Goal: Task Accomplishment & Management: Use online tool/utility

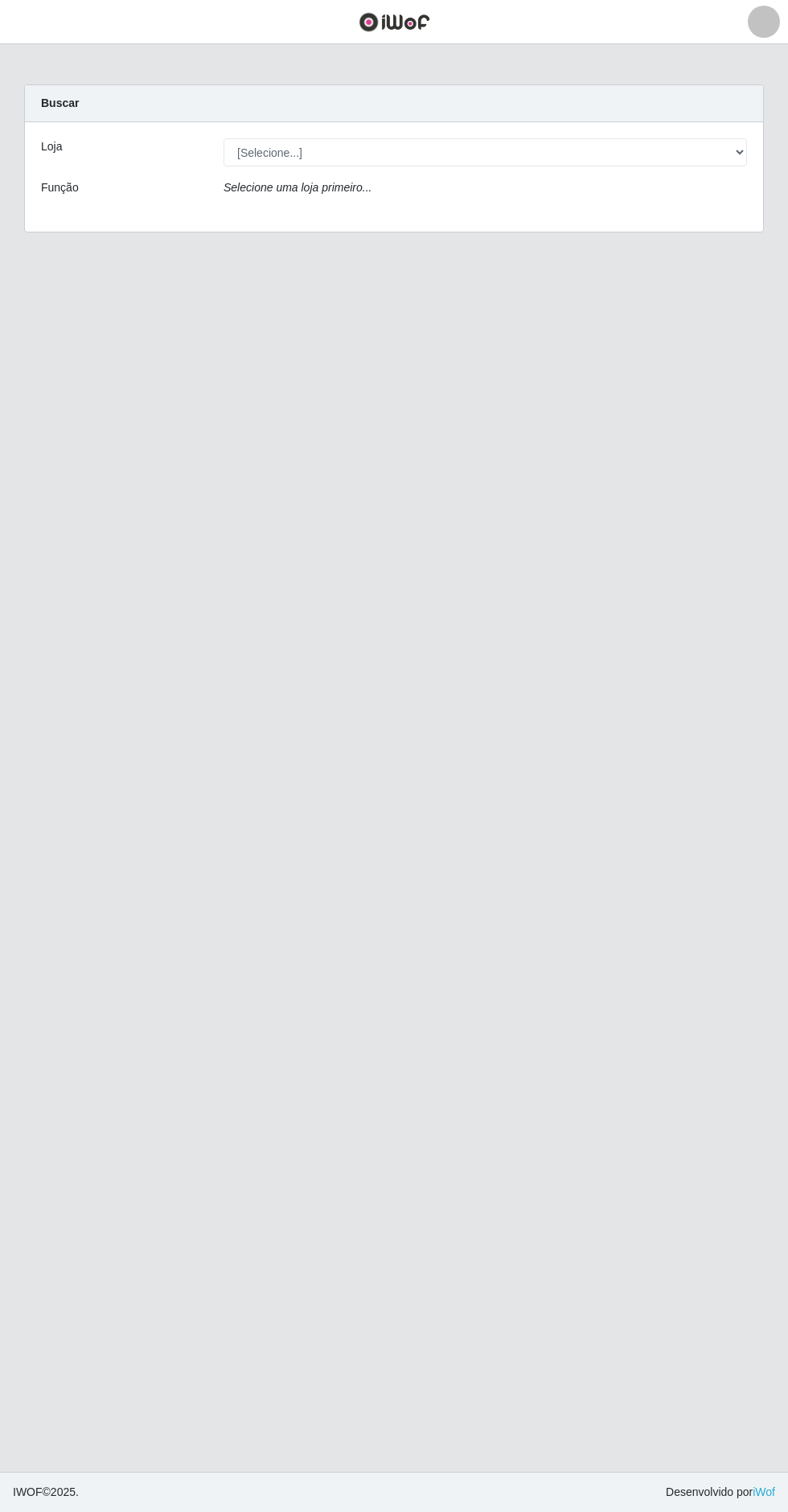
click at [746, 19] on link at bounding box center [764, 21] width 49 height 32
click at [687, 120] on button "Sair" at bounding box center [728, 125] width 145 height 33
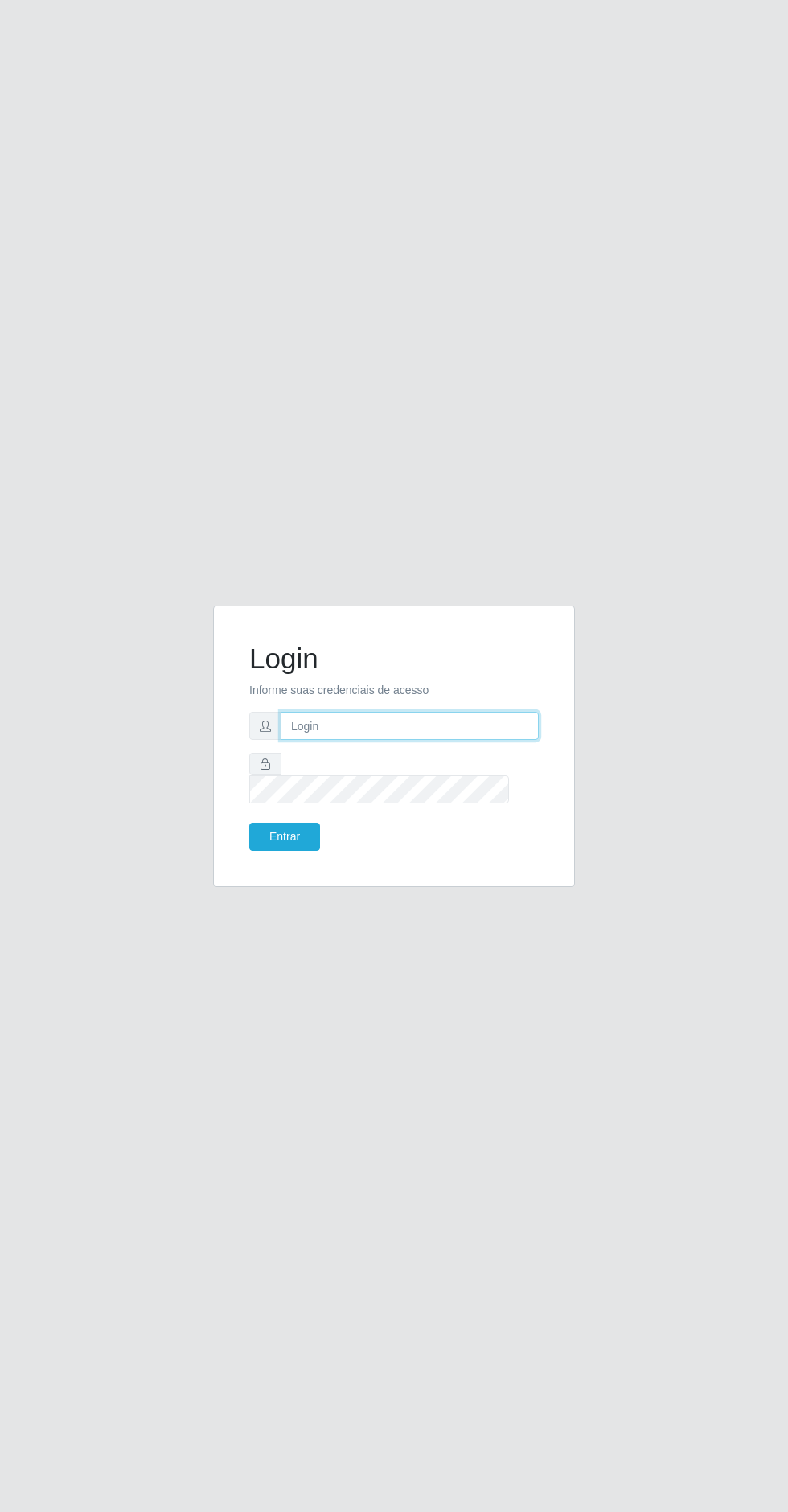
click at [379, 739] on input "text" at bounding box center [409, 726] width 258 height 28
click at [382, 739] on input "text" at bounding box center [409, 726] width 258 height 28
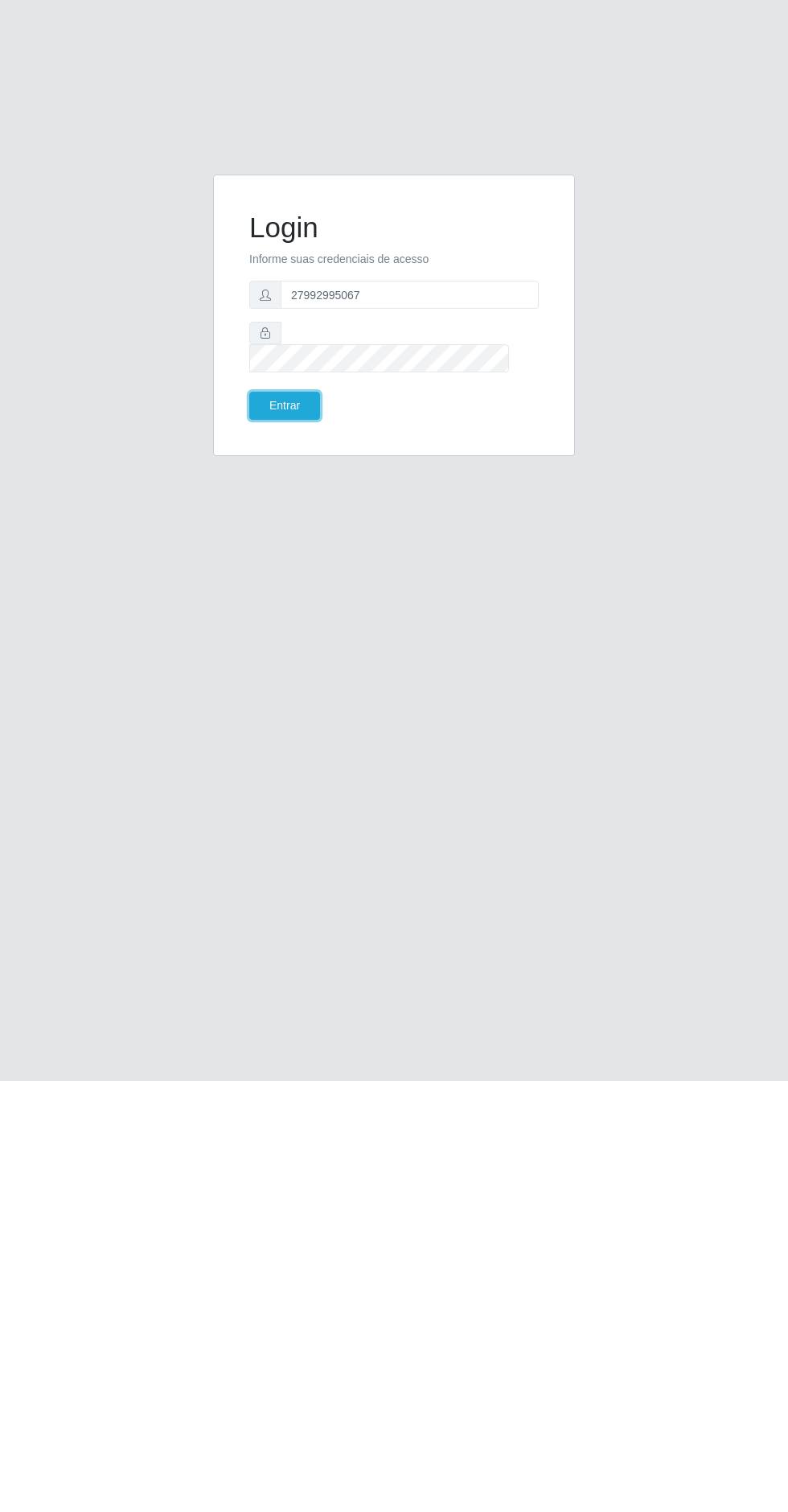
click at [280, 851] on button "Entrar" at bounding box center [284, 837] width 71 height 28
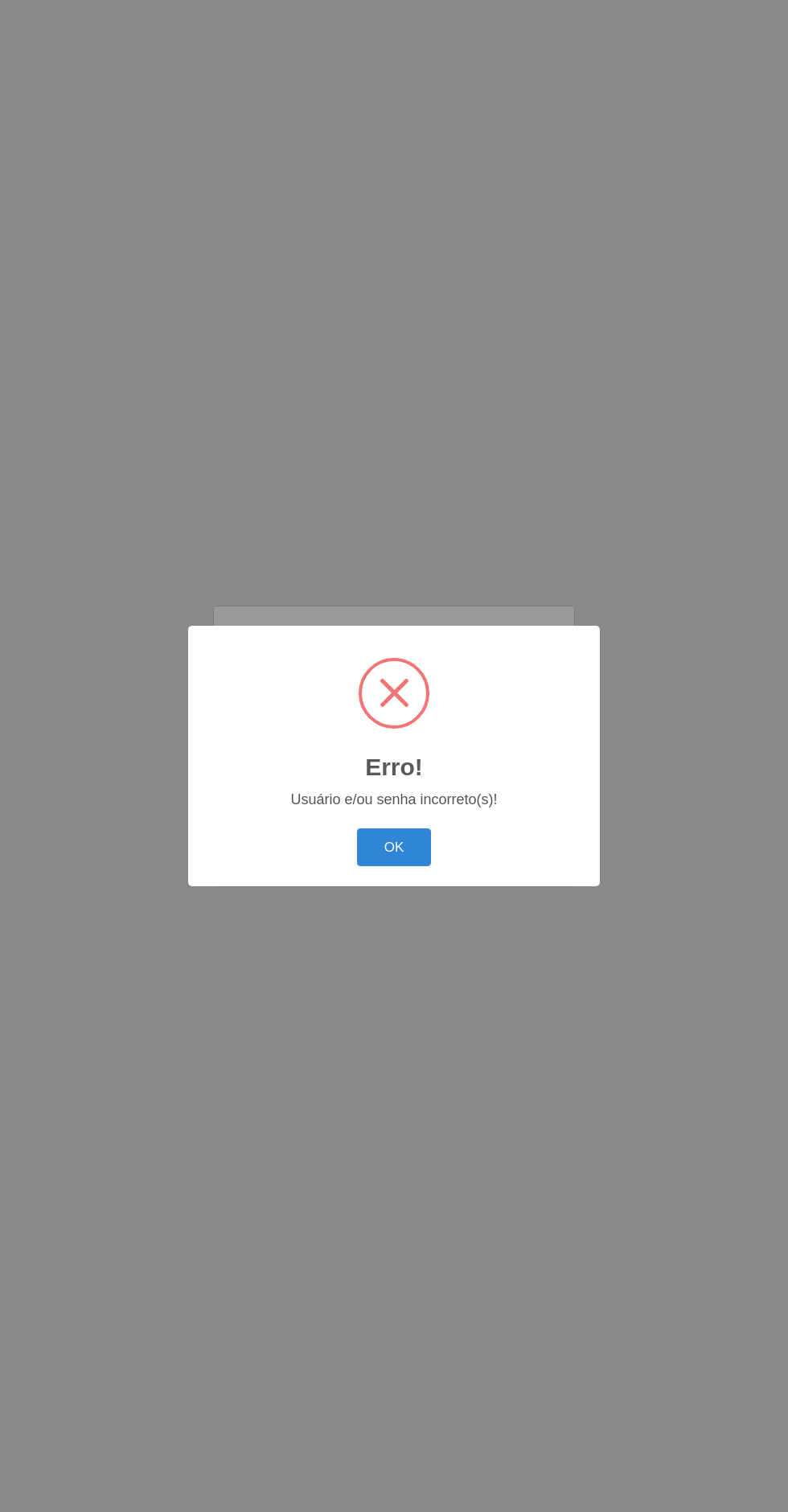
click at [393, 850] on button "OK" at bounding box center [394, 846] width 75 height 38
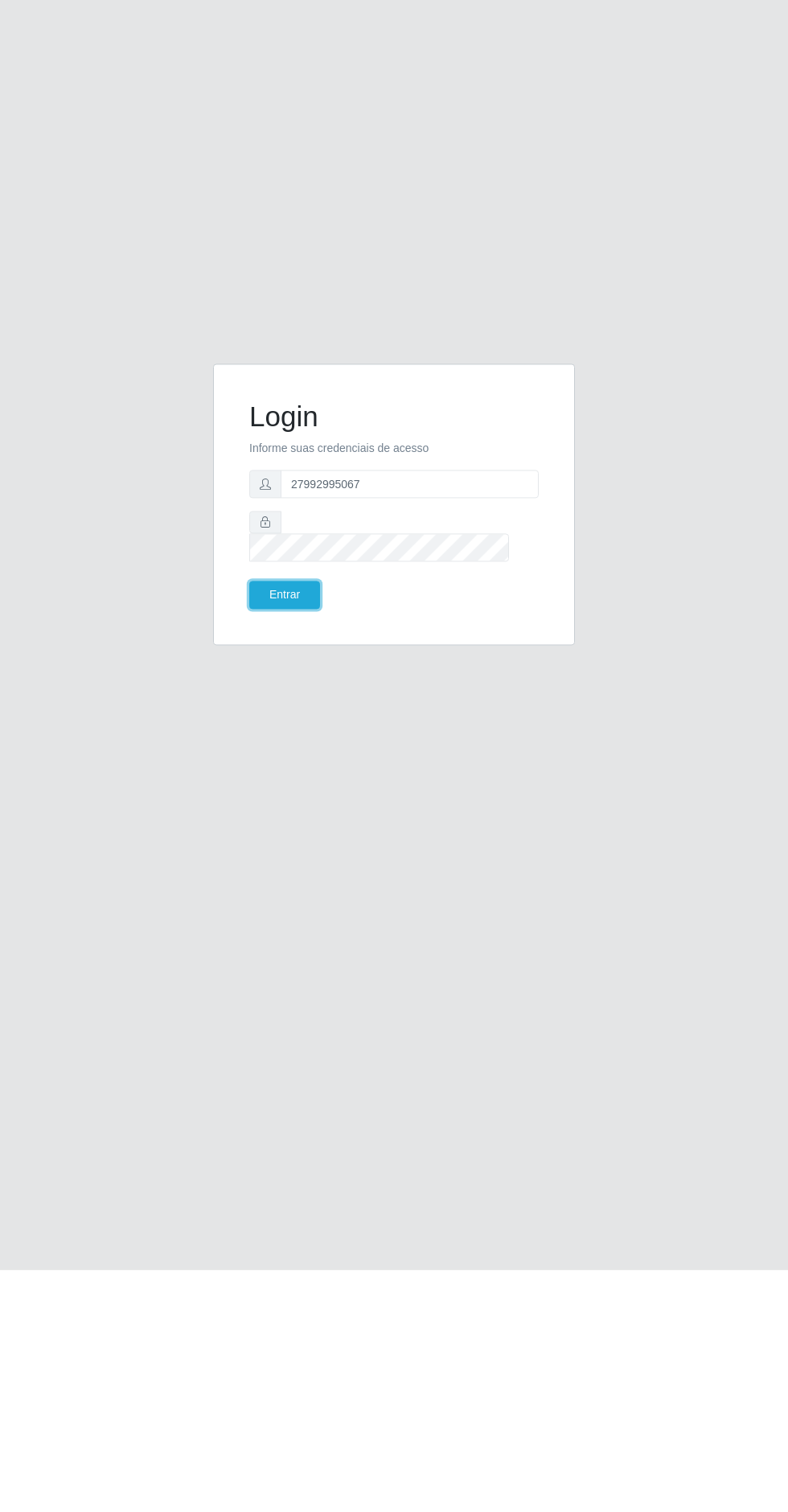
click at [296, 851] on button "Entrar" at bounding box center [284, 837] width 71 height 28
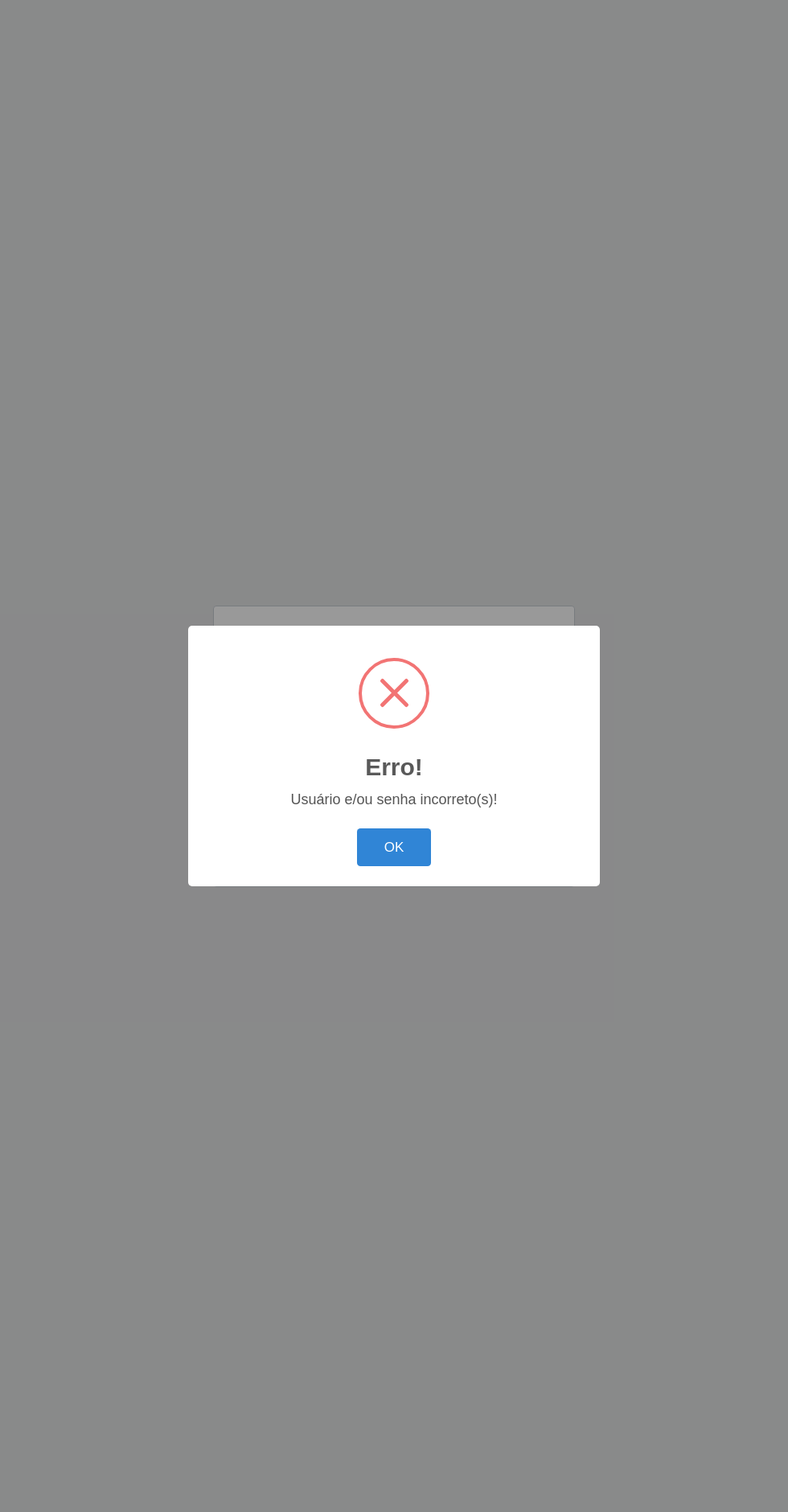
click at [412, 848] on button "OK" at bounding box center [394, 846] width 75 height 38
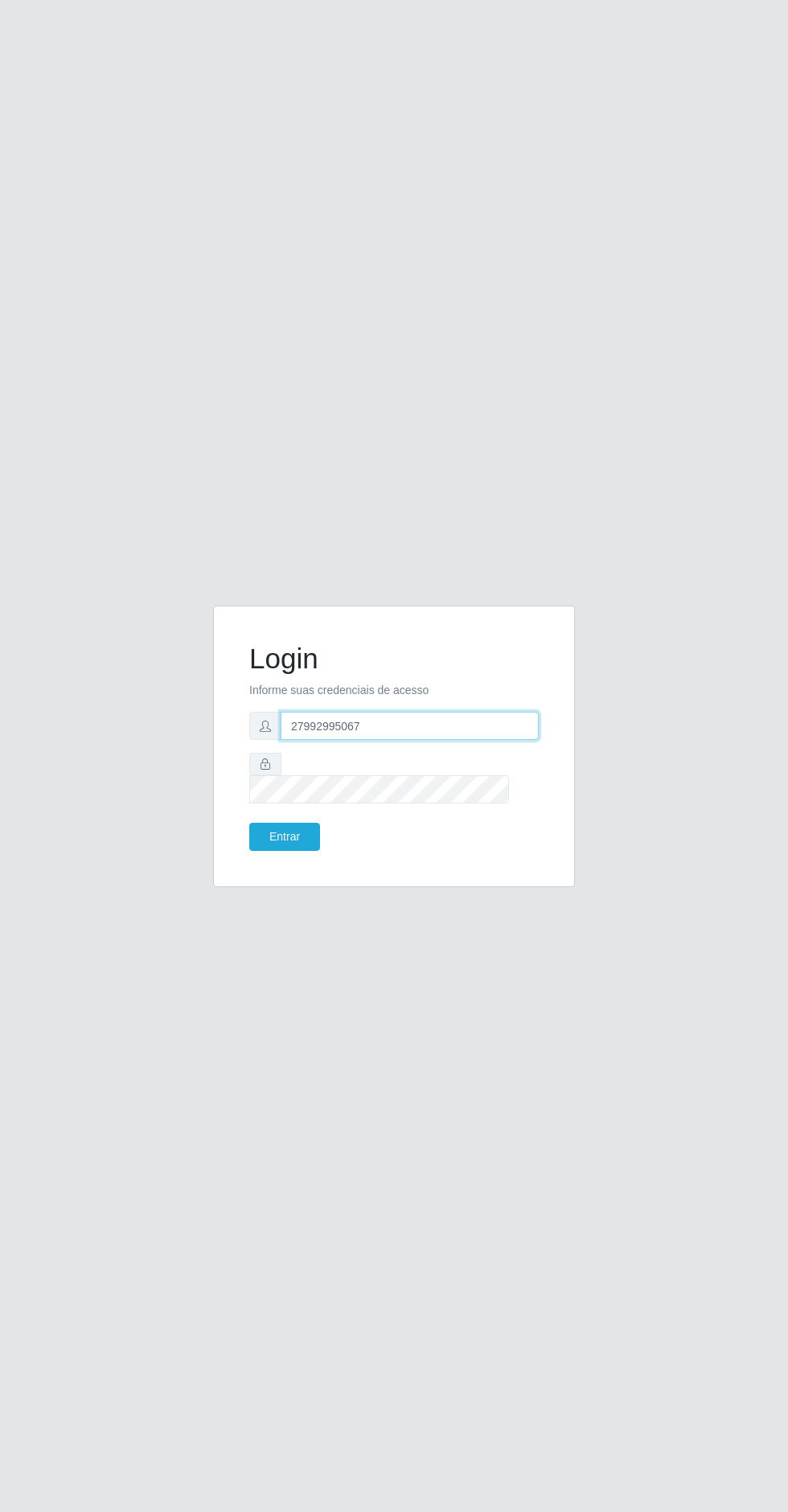
click at [429, 739] on input "27992995067" at bounding box center [409, 726] width 258 height 28
type input "2"
type input "J"
click at [295, 851] on button "Entrar" at bounding box center [284, 837] width 71 height 28
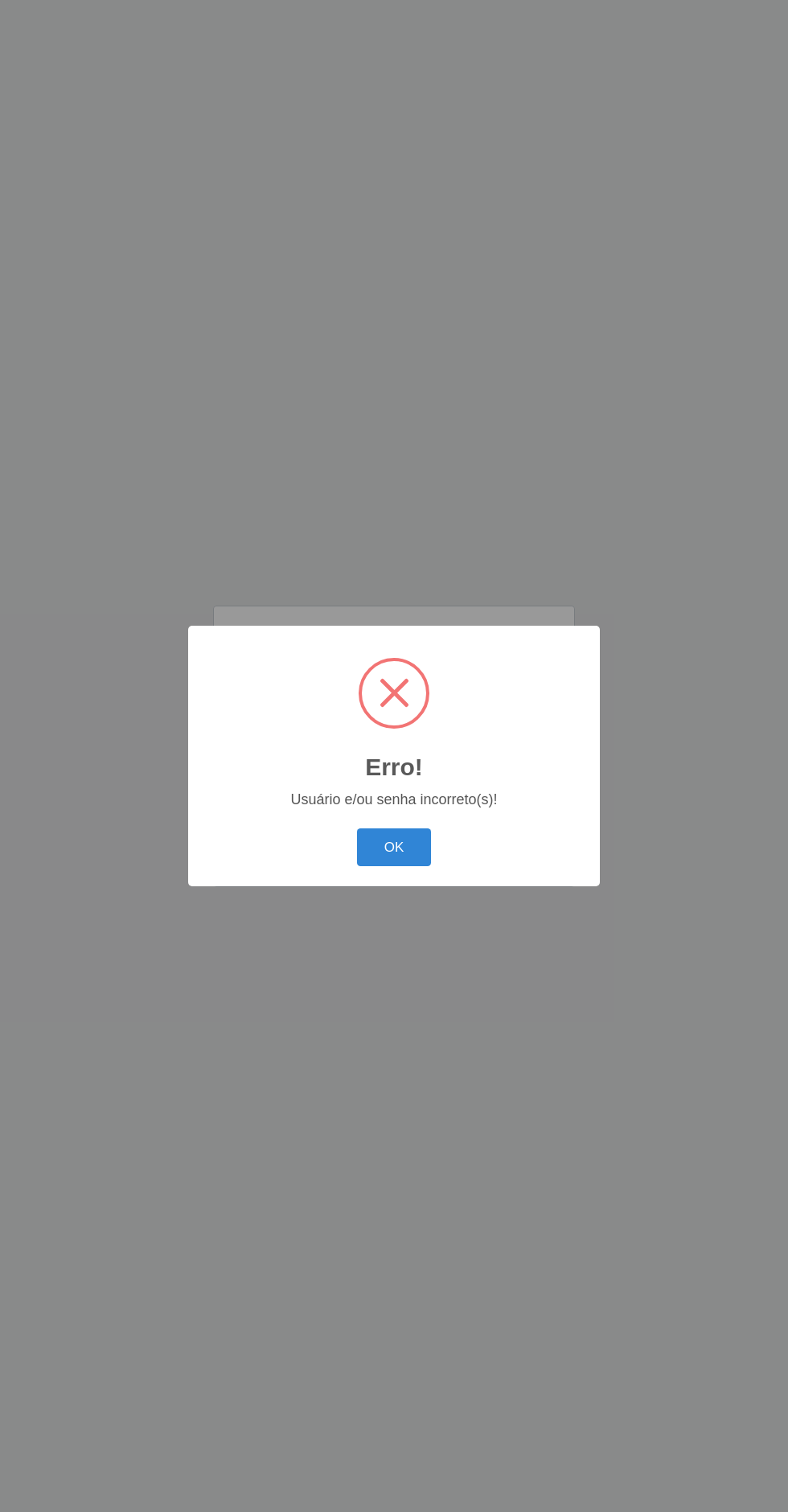
click at [395, 846] on button "OK" at bounding box center [394, 846] width 75 height 38
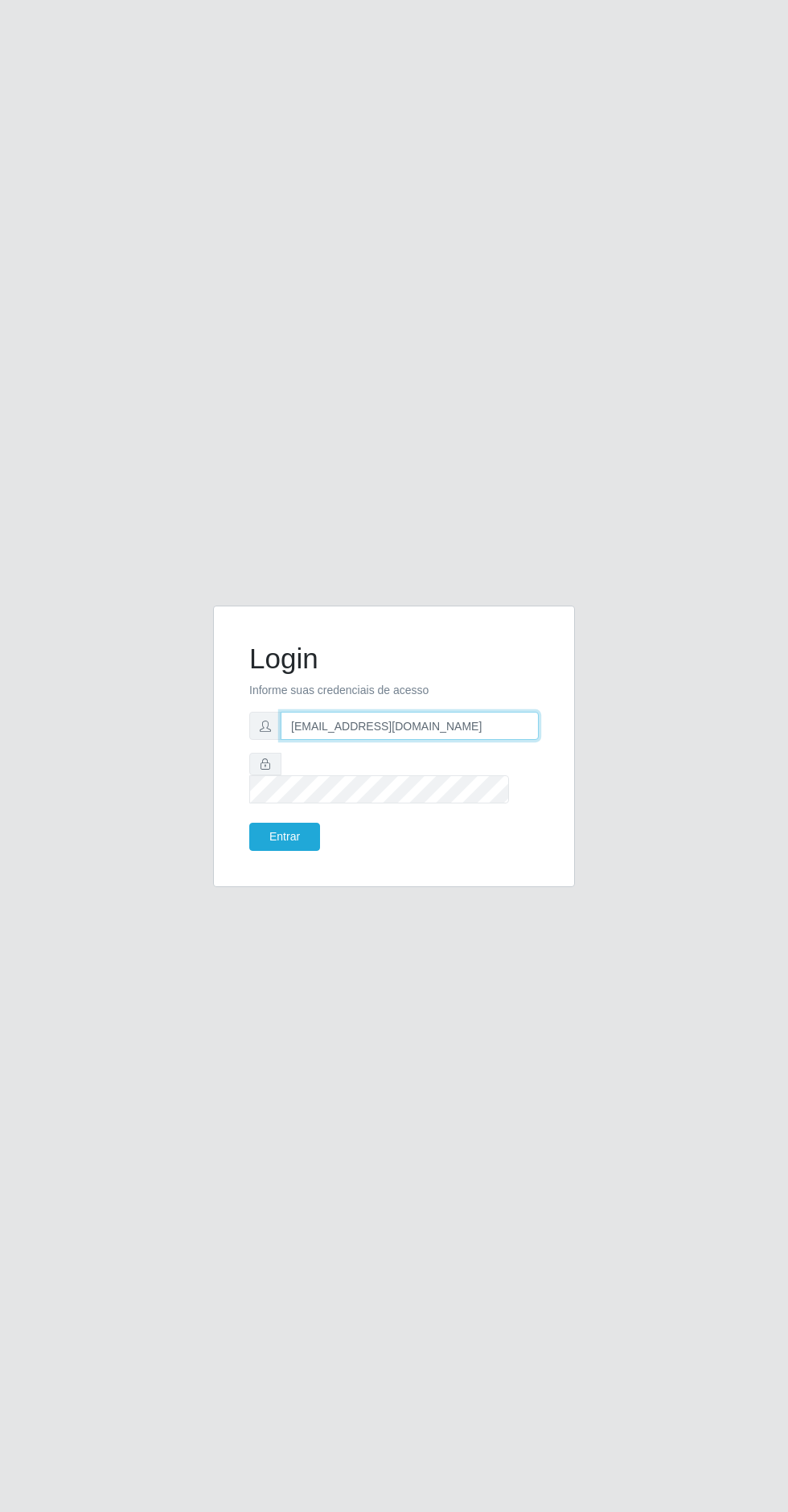
click at [464, 739] on input "[EMAIL_ADDRESS][DOMAIN_NAME]" at bounding box center [409, 726] width 258 height 28
click at [503, 739] on input "[EMAIL_ADDRESS][DOMAIN_NAME]" at bounding box center [409, 726] width 258 height 28
type input "j"
type input "[EMAIL_ADDRESS][PERSON_NAME][DOMAIN_NAME]"
click at [285, 851] on button "Entrar" at bounding box center [284, 837] width 71 height 28
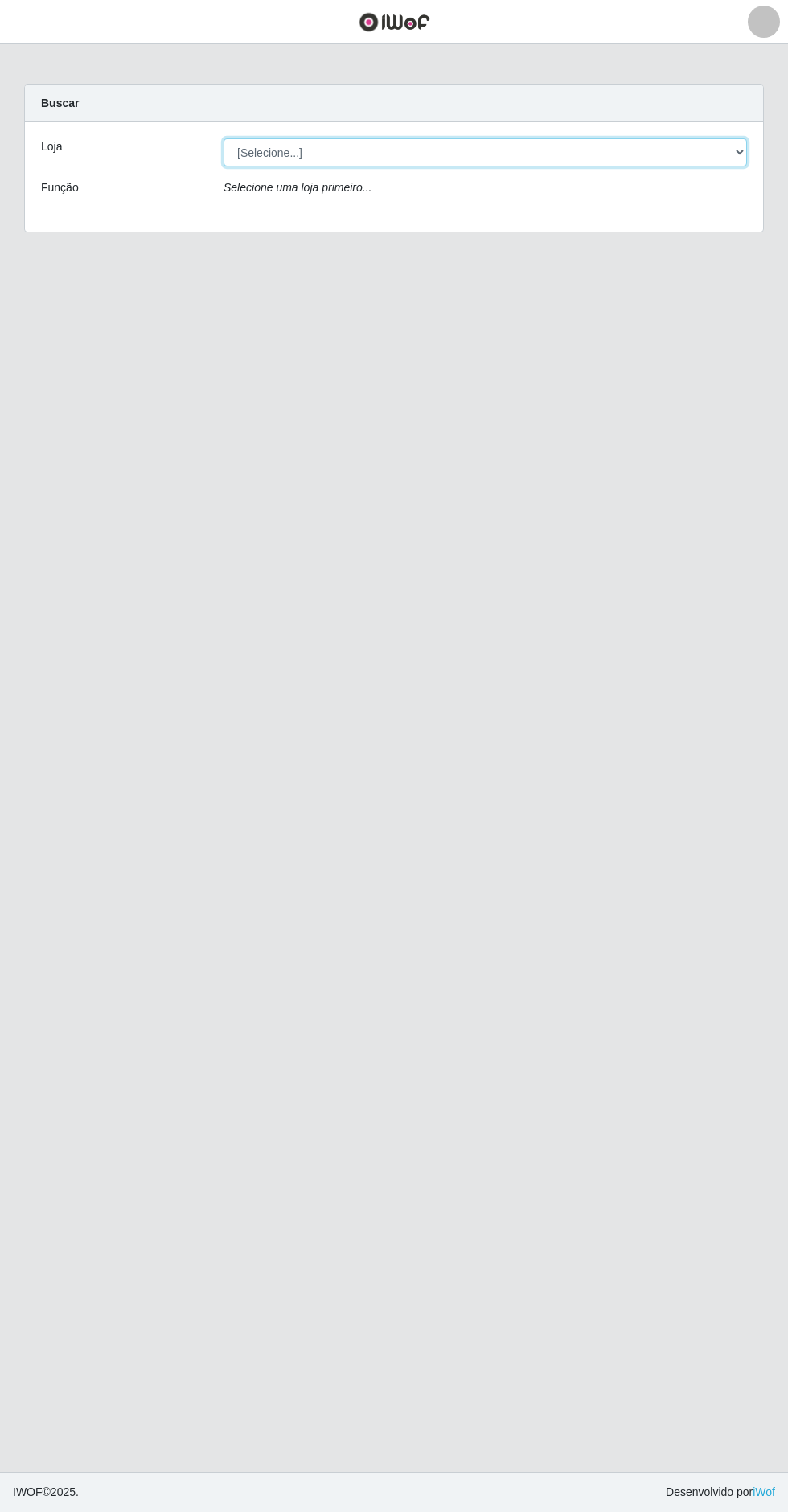
click at [467, 146] on select "[Selecione...] Extrabom - Loja 05 [GEOGRAPHIC_DATA]" at bounding box center [485, 152] width 523 height 28
select select "494"
click at [224, 138] on select "[Selecione...] Extrabom - Loja 05 [GEOGRAPHIC_DATA]" at bounding box center [485, 152] width 523 height 28
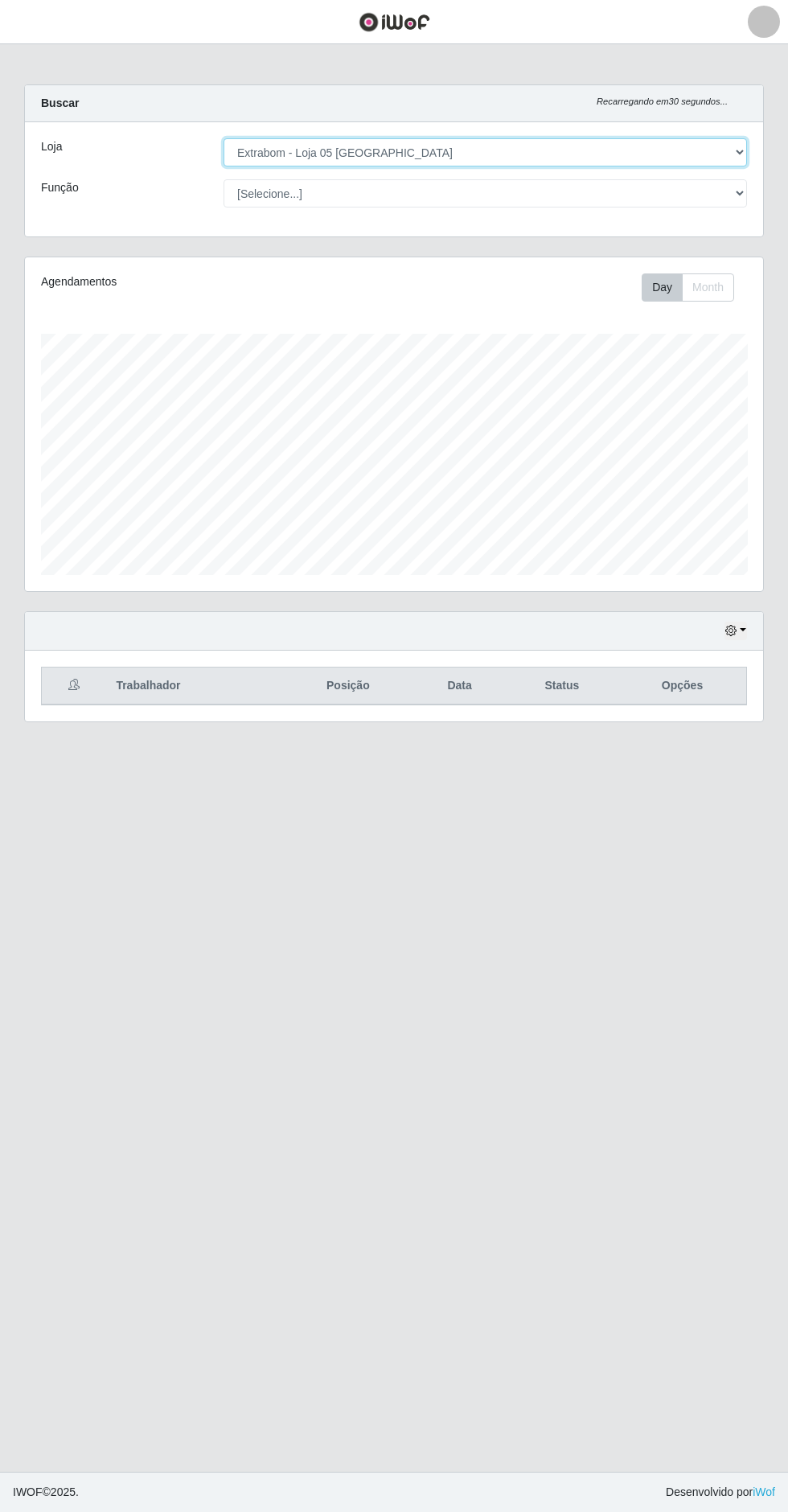
scroll to position [333, 738]
click at [735, 628] on icon "button" at bounding box center [732, 630] width 12 height 12
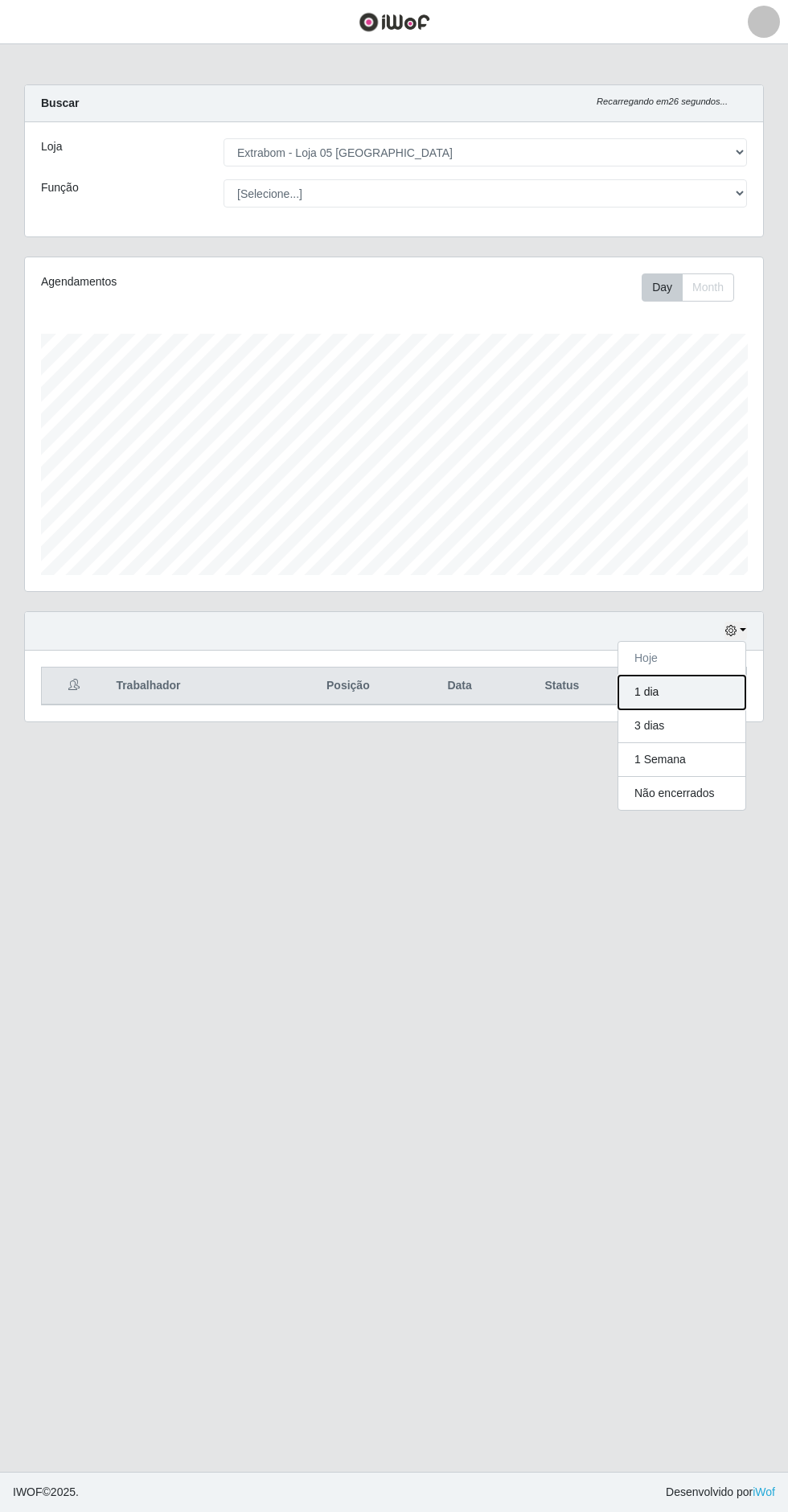
click at [693, 694] on button "1 dia" at bounding box center [682, 692] width 127 height 34
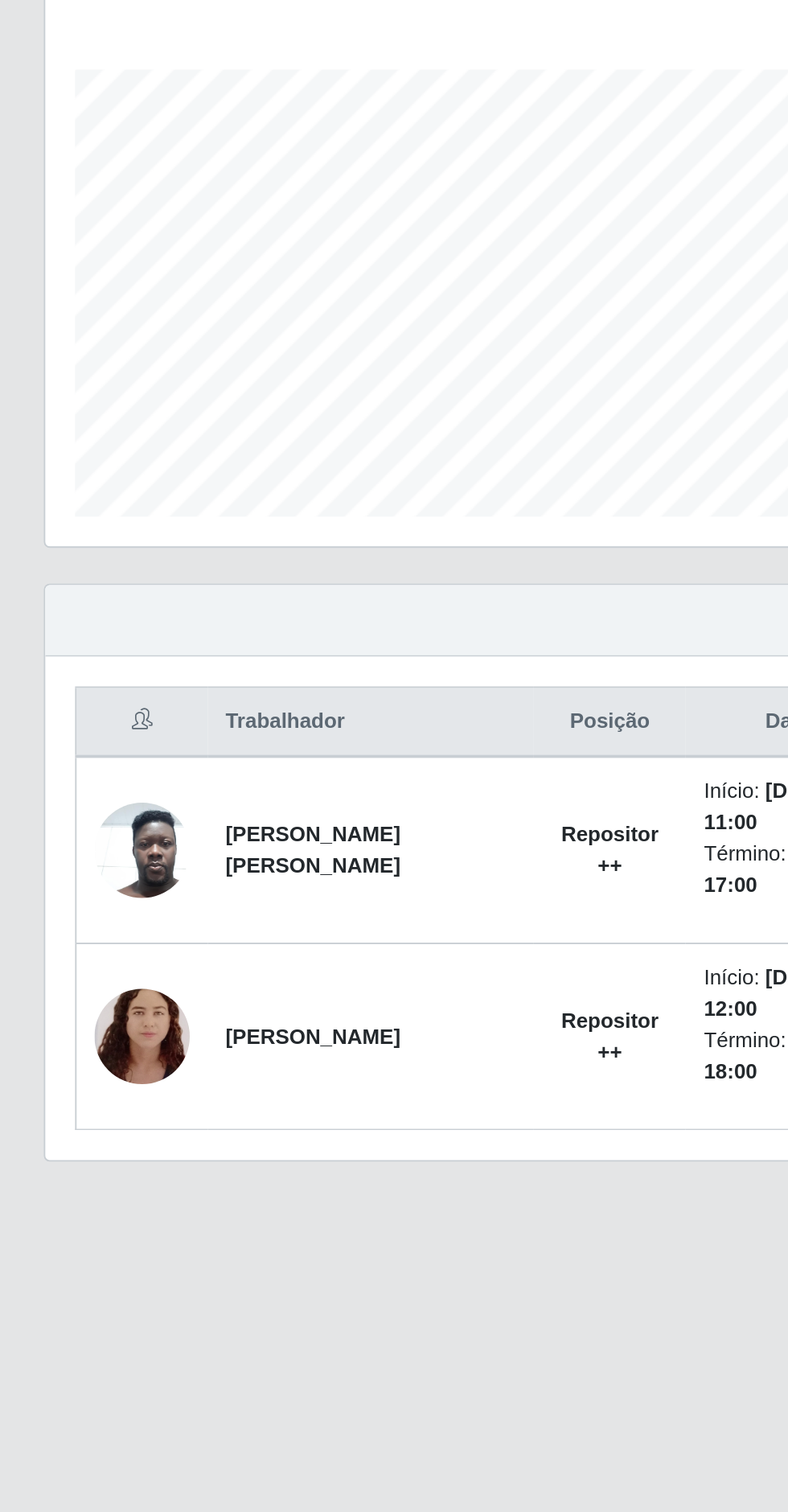
click at [77, 851] on img at bounding box center [77, 855] width 52 height 65
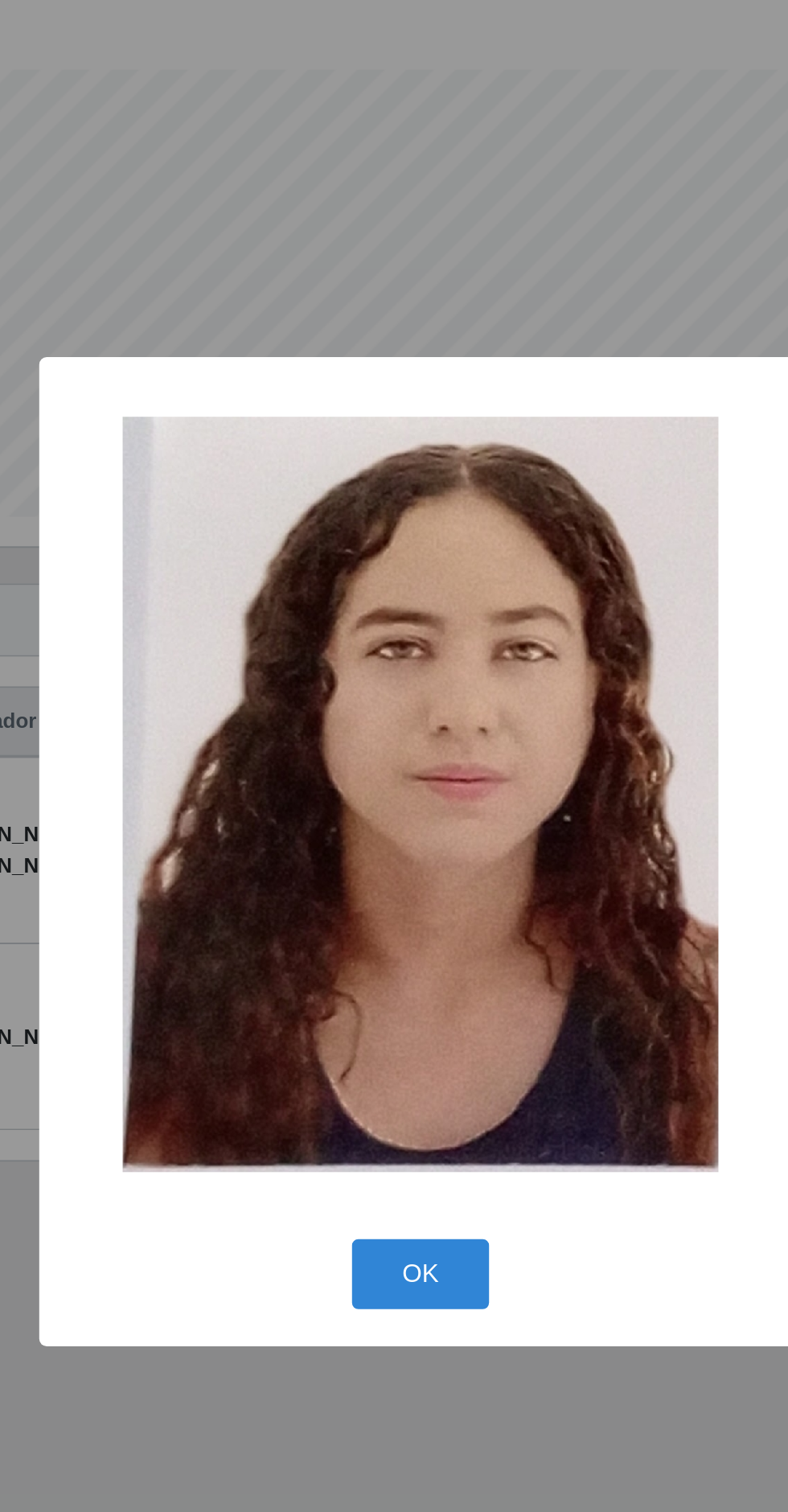
click at [406, 974] on button "OK" at bounding box center [394, 984] width 75 height 38
